Goal: Check status: Check status

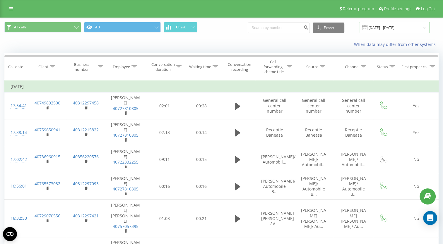
click at [400, 27] on input "[DATE] - [DATE]" at bounding box center [394, 27] width 71 height 11
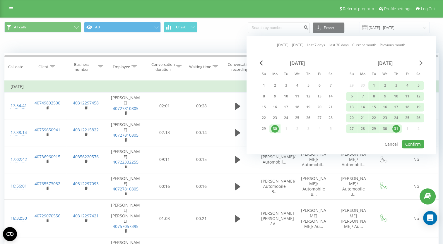
click at [419, 64] on span "Next Month" at bounding box center [421, 62] width 4 height 5
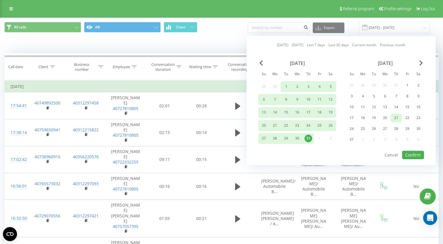
click at [394, 120] on div "21" at bounding box center [396, 118] width 8 height 8
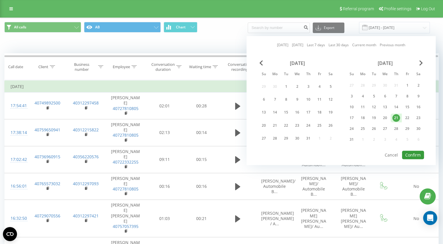
click at [412, 154] on button "Confirm" at bounding box center [413, 155] width 22 height 8
type input "[DATE] - [DATE]"
